Goal: Check status

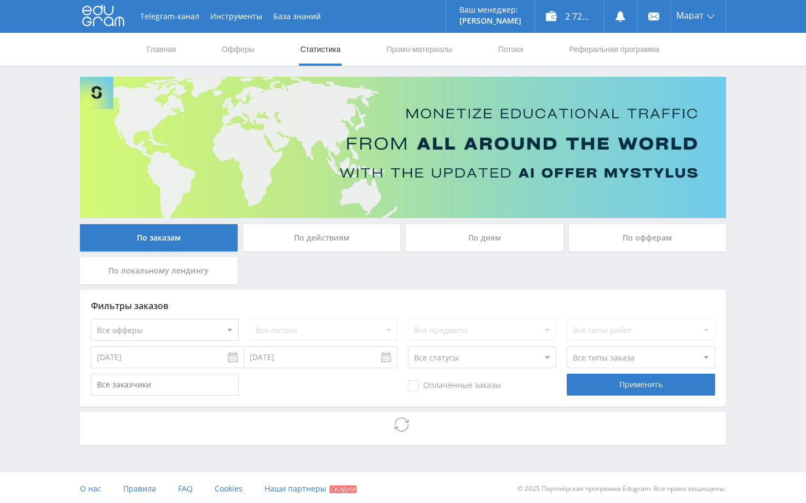
click at [756, 237] on div "Telegram-канал Инструменты База знаний Ваш менеджер: [PERSON_NAME] Online @edug…" at bounding box center [403, 252] width 806 height 505
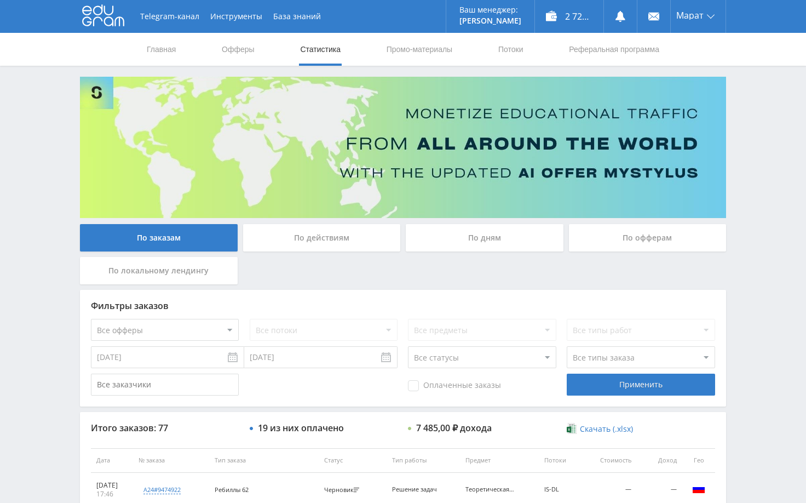
click at [754, 126] on div "Telegram-канал Инструменты База знаний Ваш менеджер: [PERSON_NAME] Online @edug…" at bounding box center [403, 459] width 806 height 919
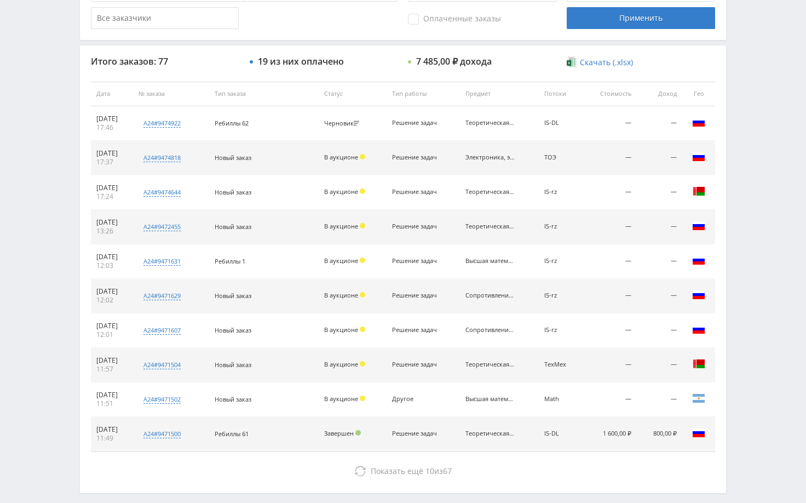
scroll to position [219, 0]
